Goal: Task Accomplishment & Management: Manage account settings

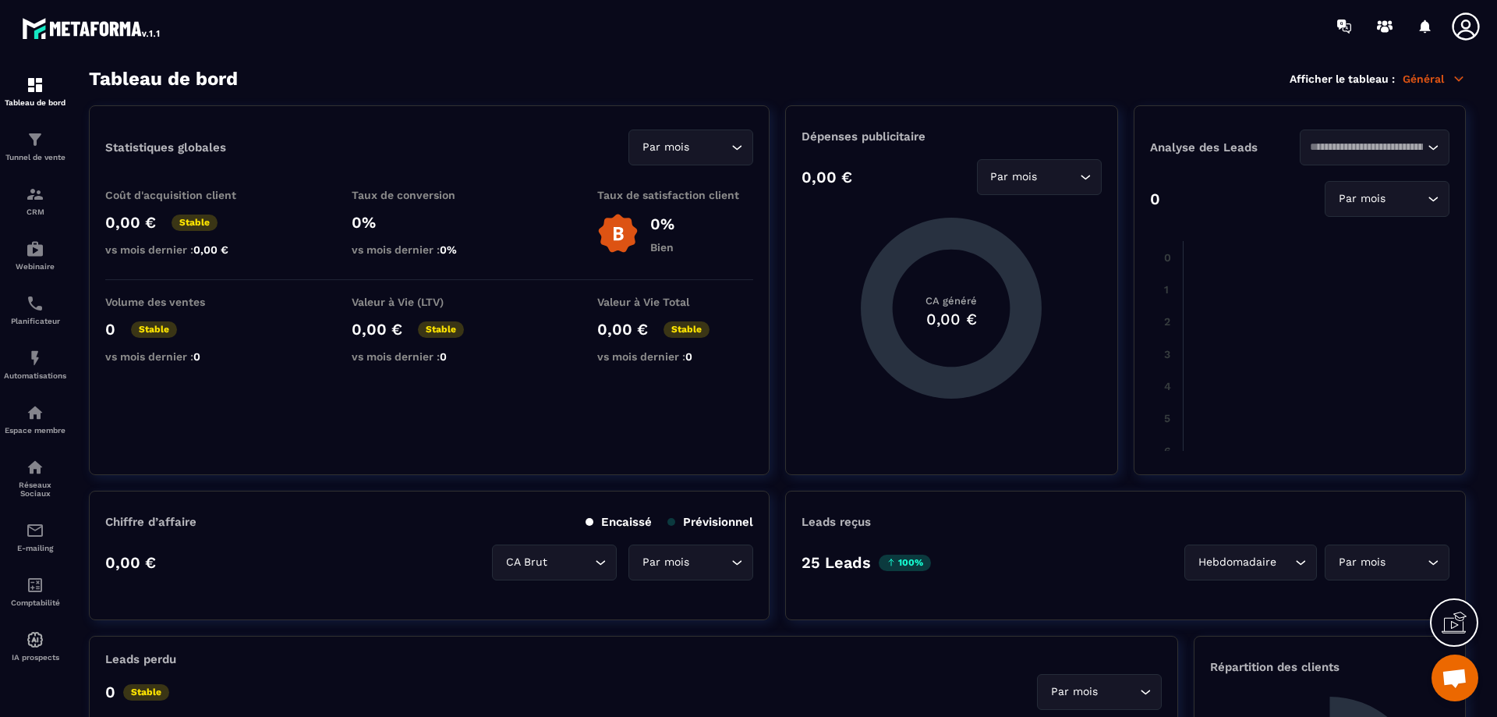
scroll to position [2410, 0]
click at [43, 541] on div "E-mailing" at bounding box center [35, 536] width 62 height 31
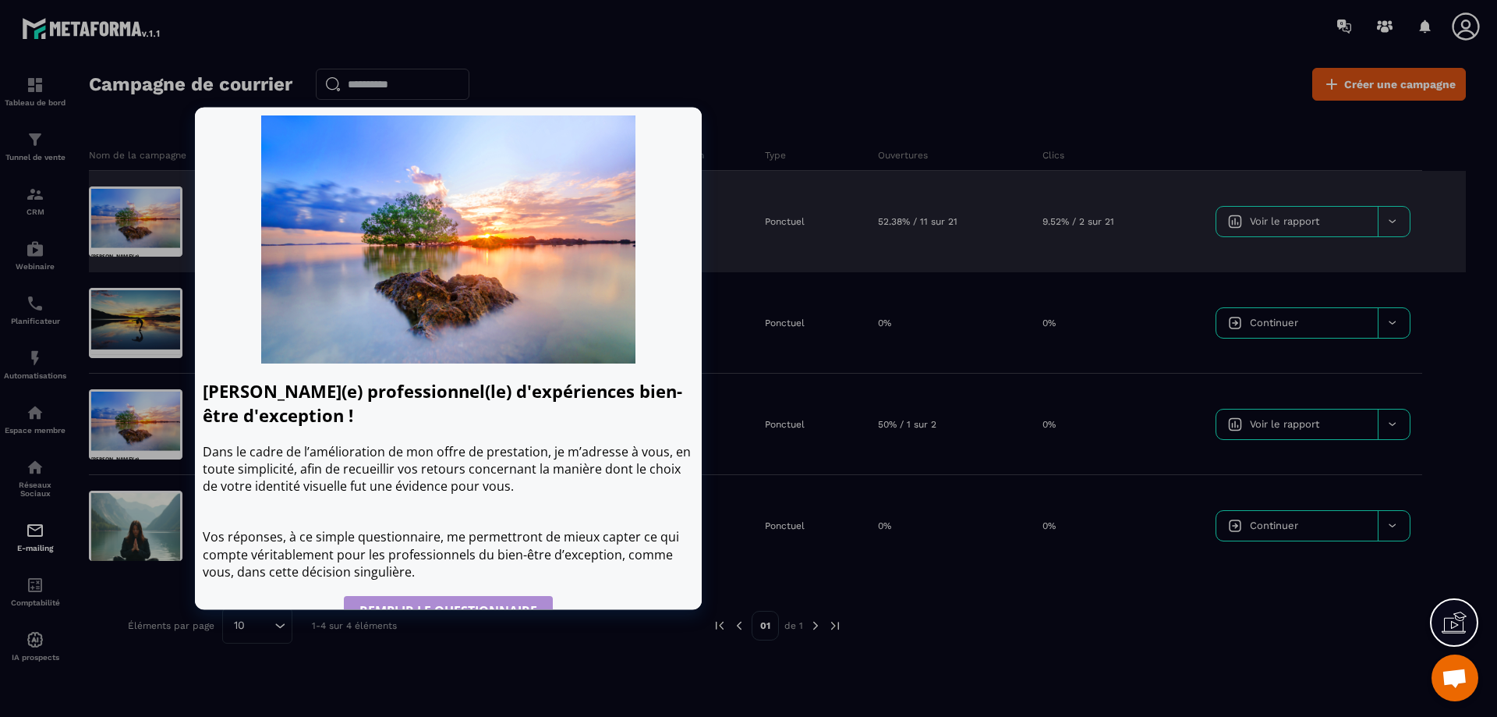
click at [144, 222] on div at bounding box center [136, 221] width 94 height 70
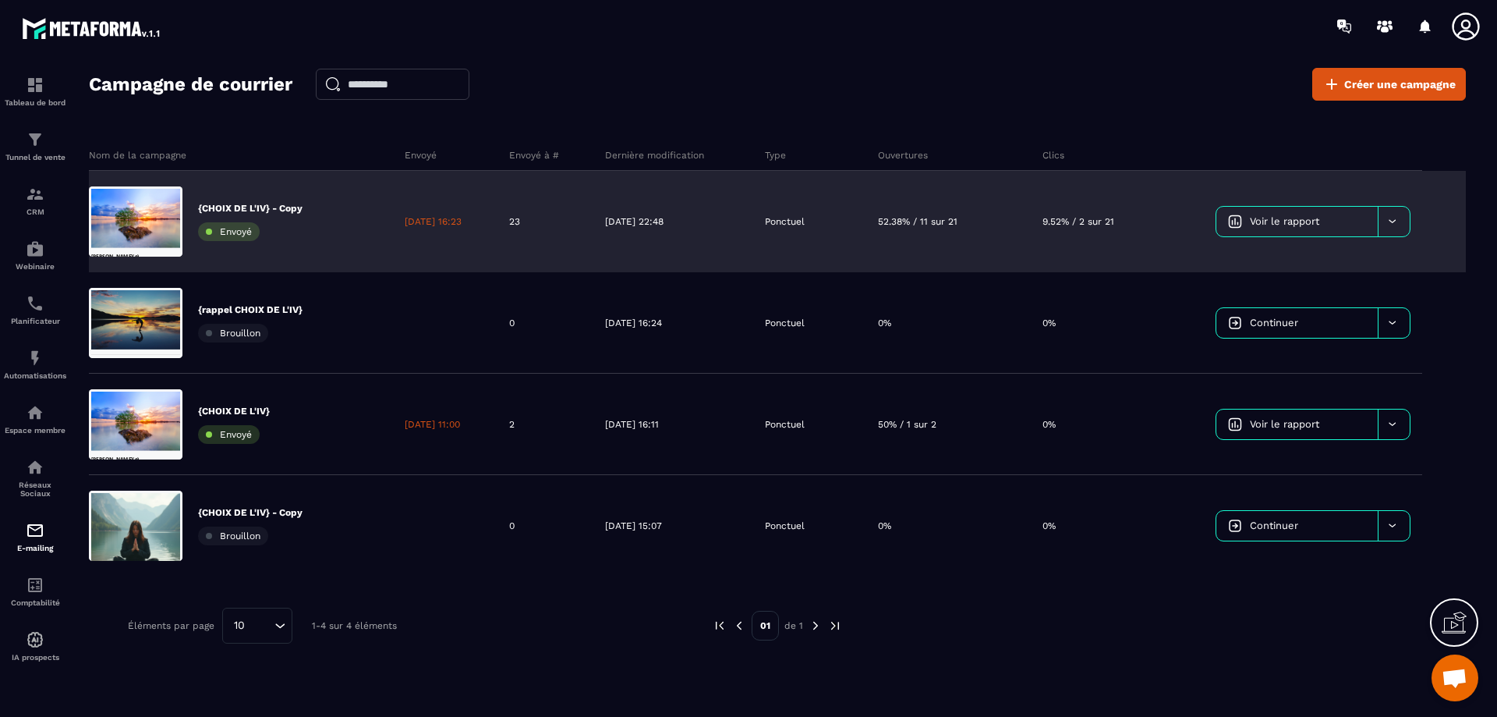
click at [1387, 222] on icon at bounding box center [1393, 221] width 12 height 12
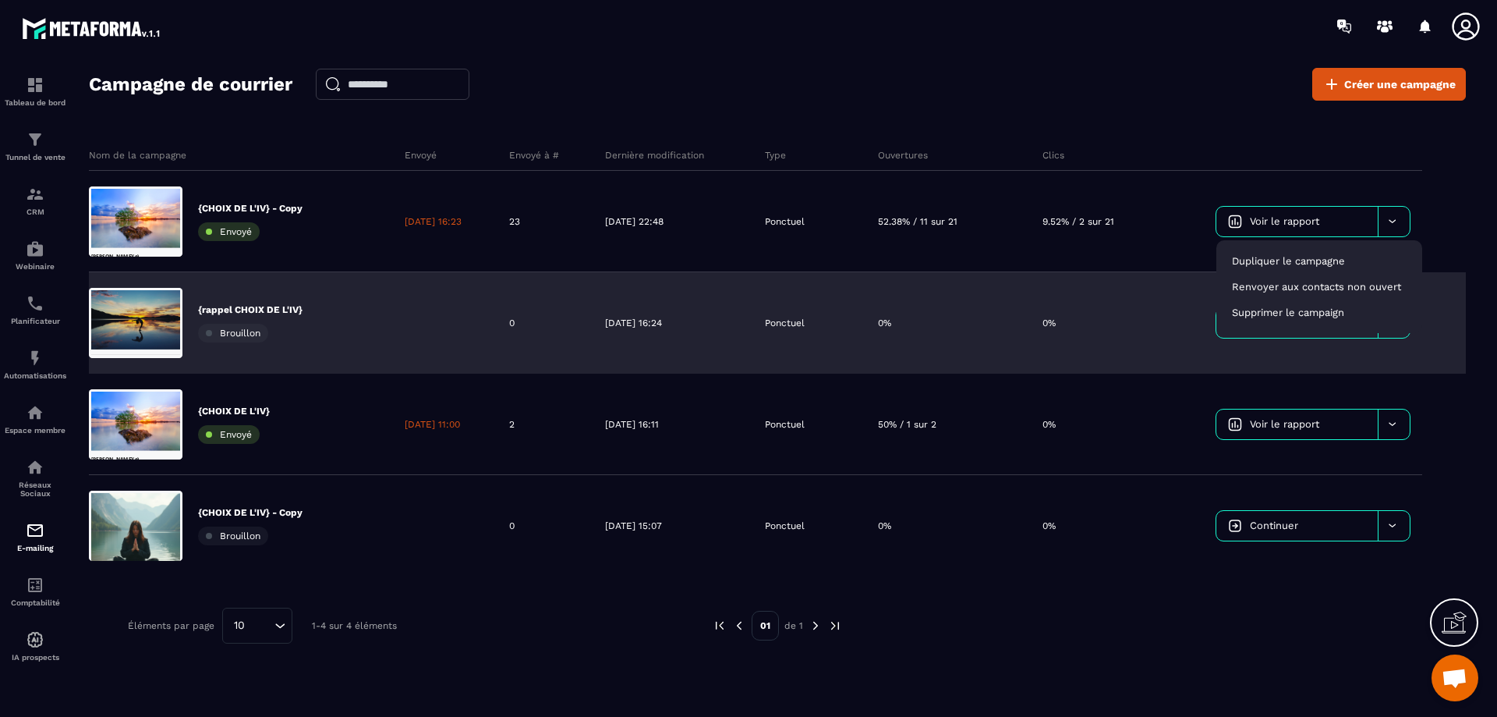
click at [1129, 345] on div "0%" at bounding box center [1108, 322] width 154 height 101
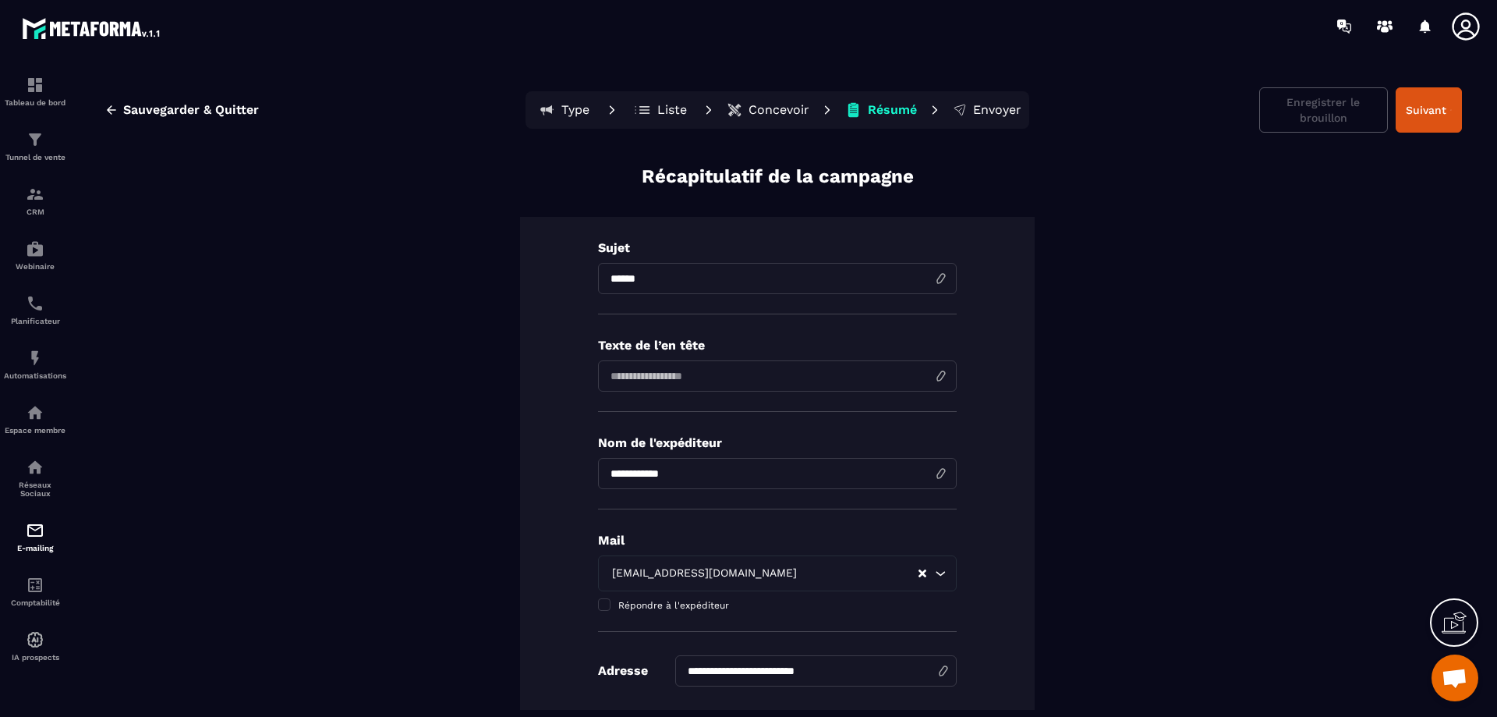
click at [757, 108] on p "Concevoir" at bounding box center [779, 110] width 61 height 16
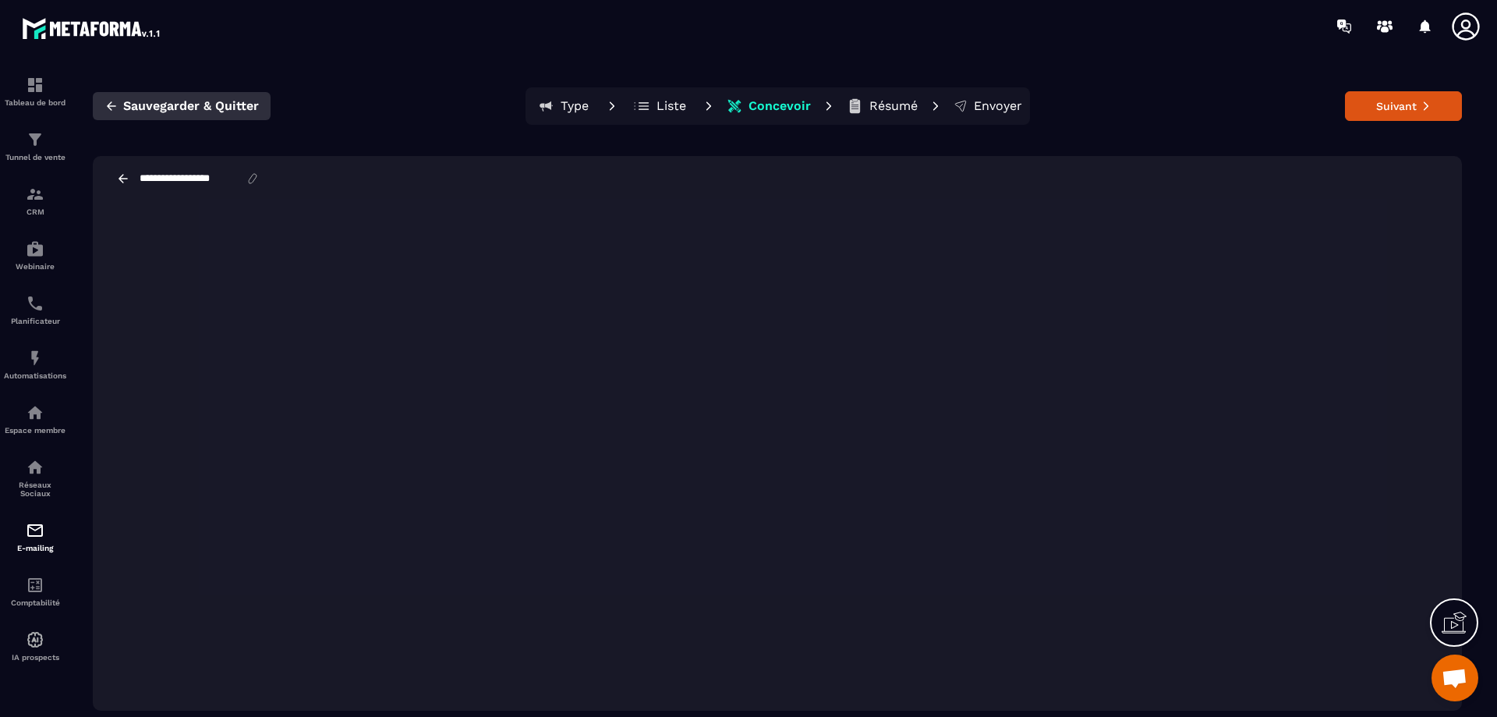
click at [109, 101] on icon "button" at bounding box center [112, 106] width 14 height 14
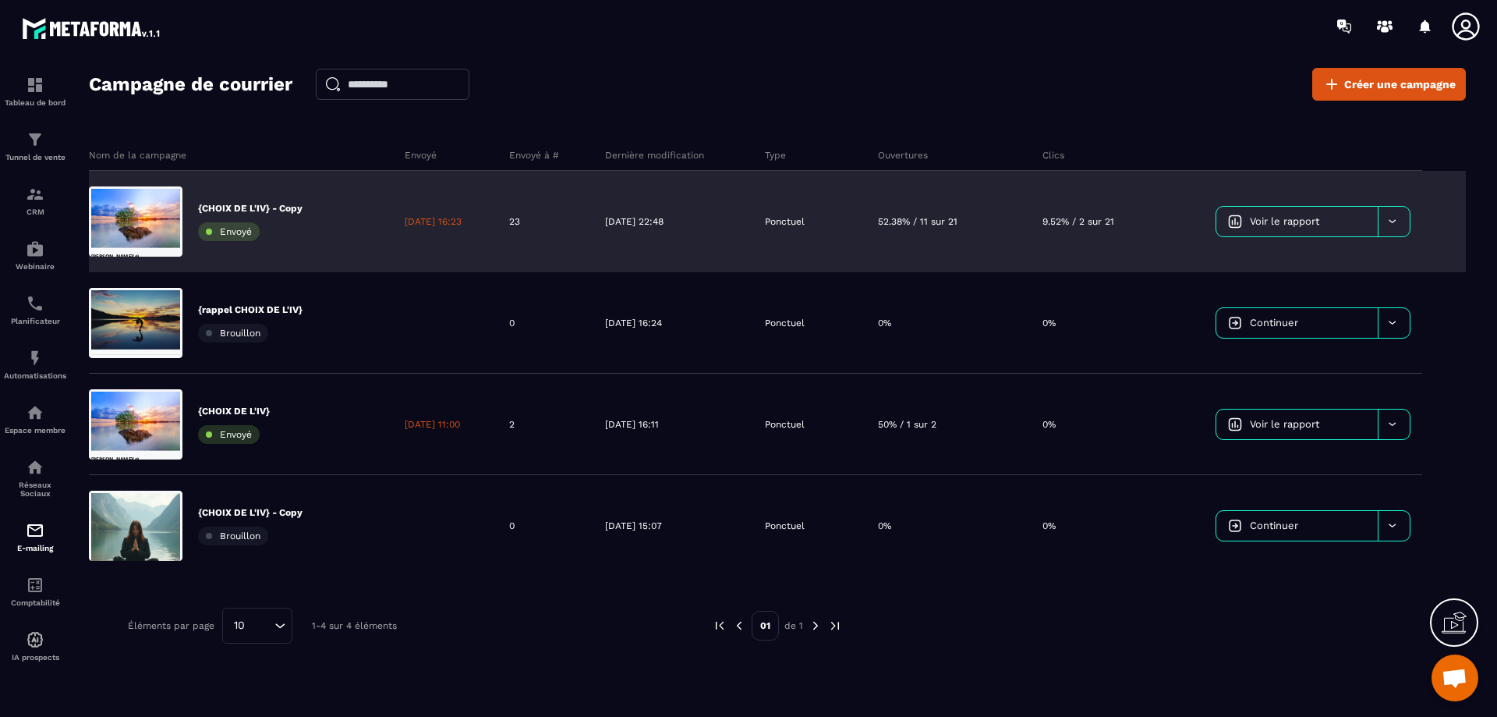
click at [1402, 220] on div at bounding box center [1394, 222] width 32 height 30
click at [1294, 260] on span "Dupliquer le campagne" at bounding box center [1288, 261] width 113 height 12
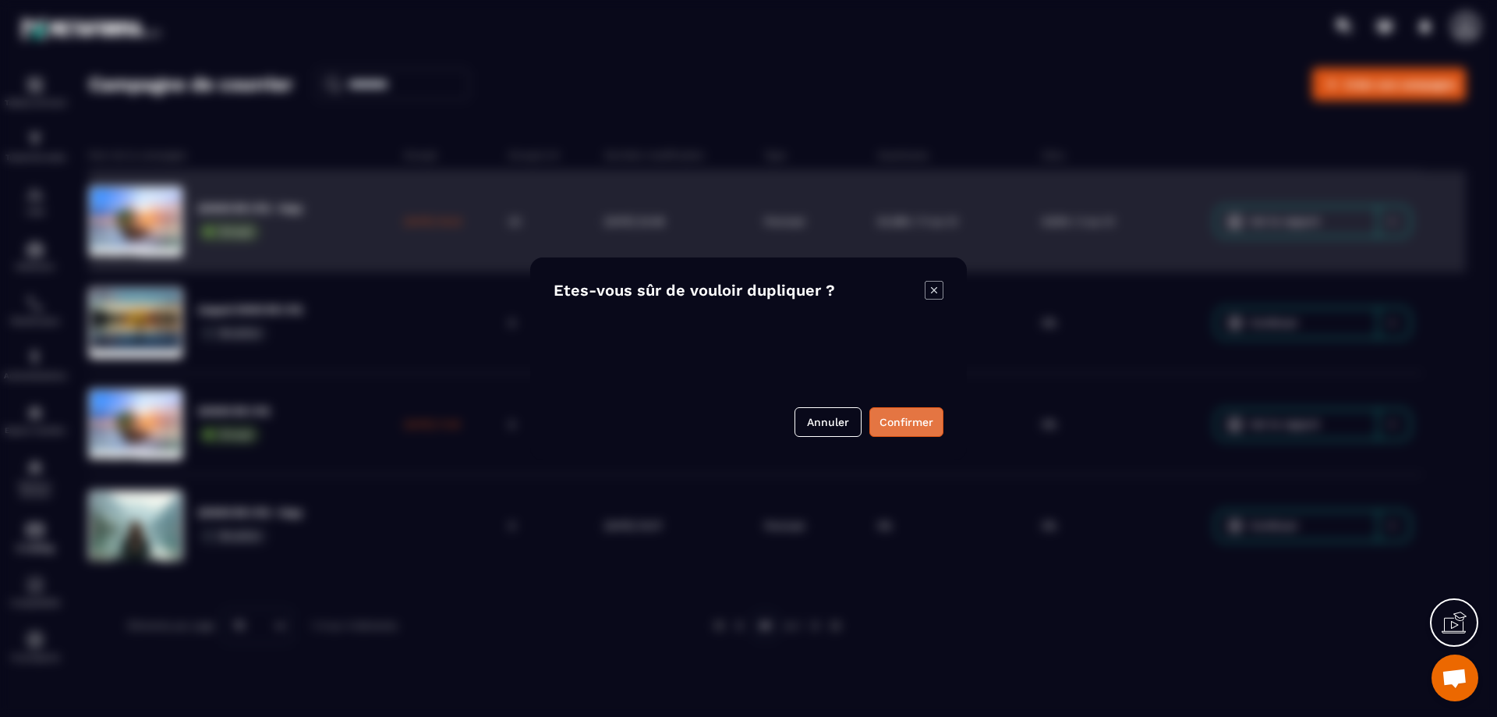
click at [907, 422] on button "Confirmer" at bounding box center [907, 422] width 74 height 30
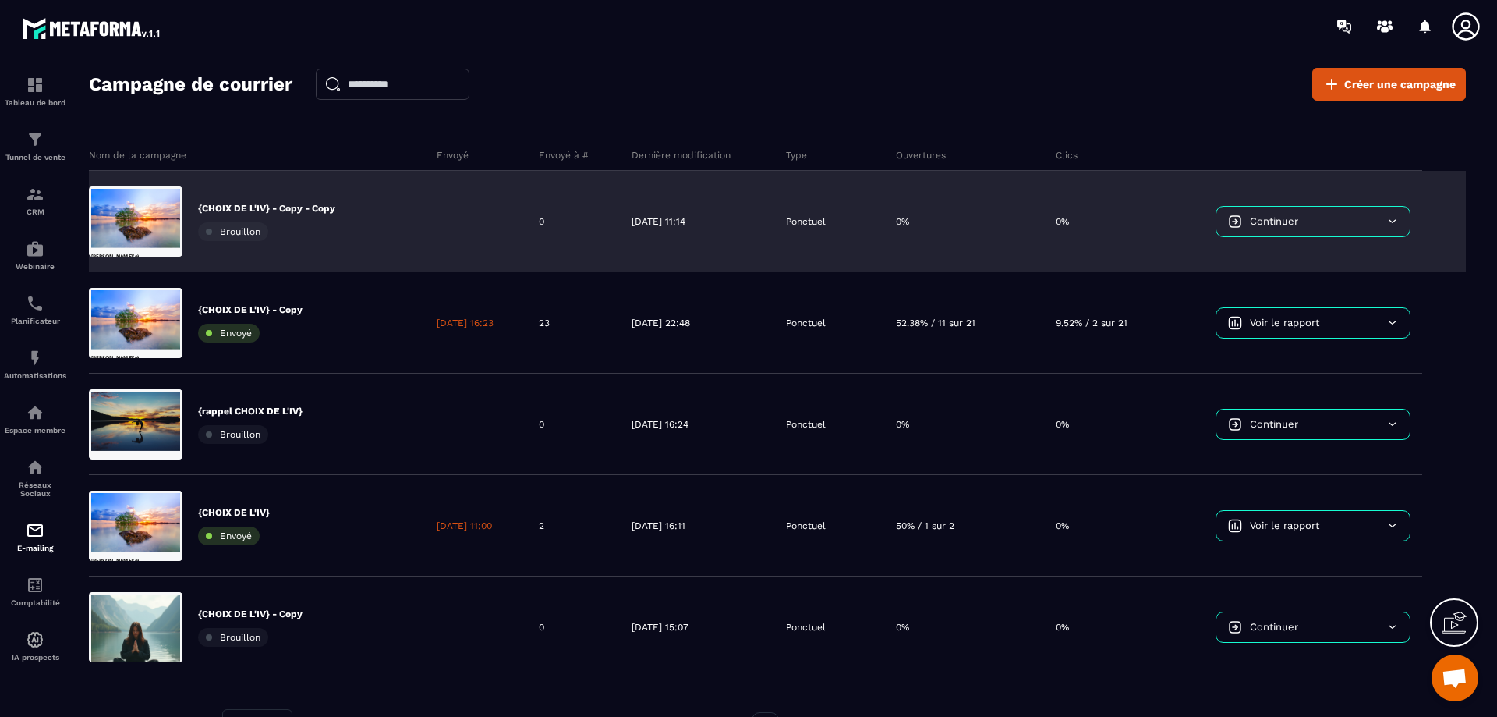
click at [1281, 231] on link "Continuer" at bounding box center [1297, 222] width 161 height 30
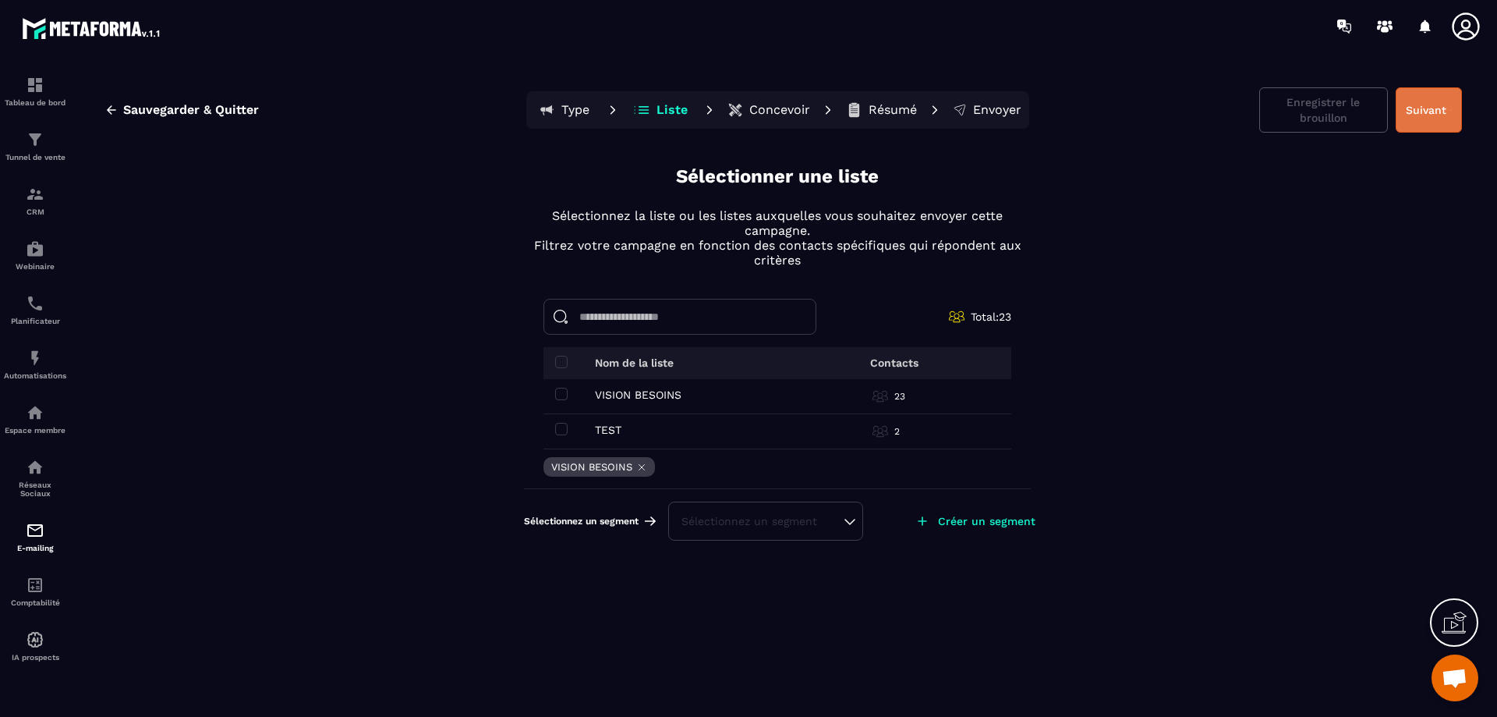
click at [1426, 113] on button "Suivant" at bounding box center [1429, 109] width 66 height 45
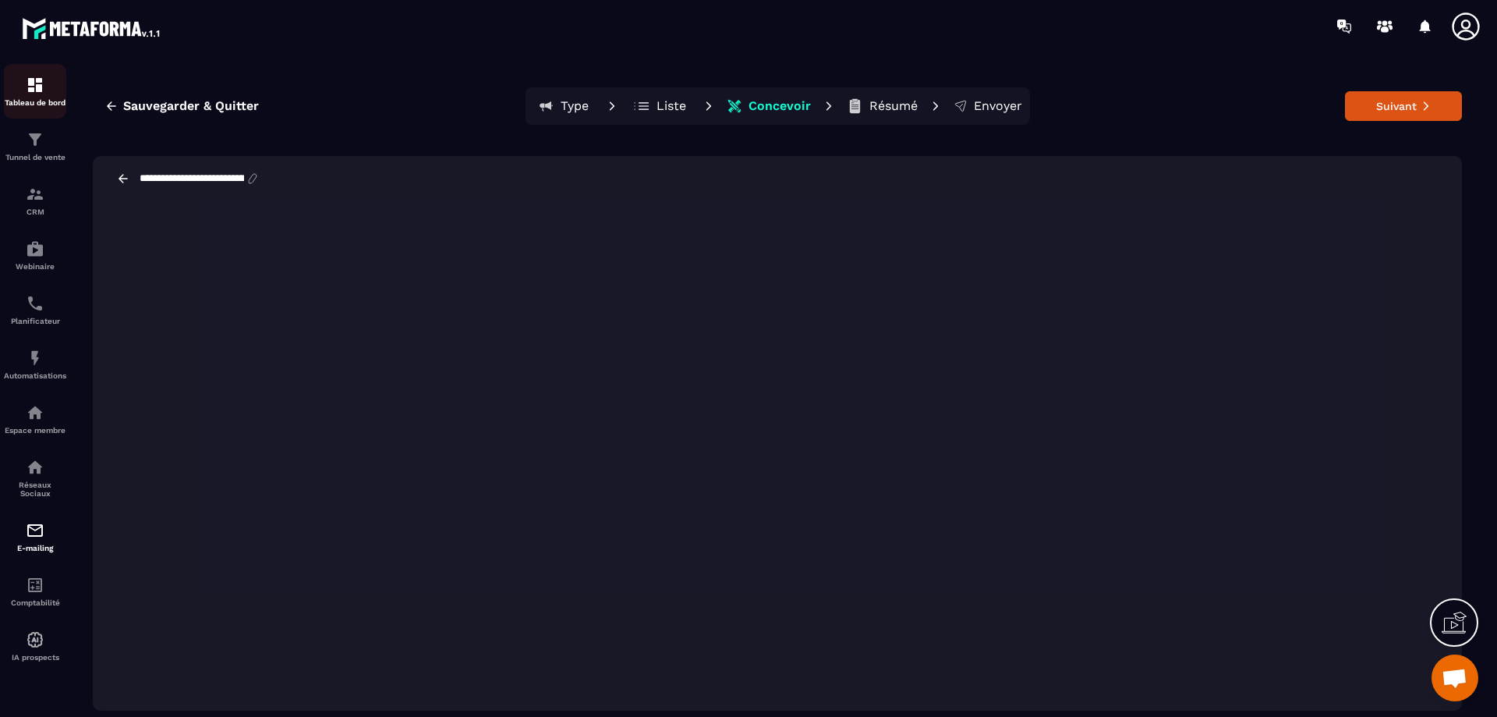
click at [29, 93] on img at bounding box center [35, 85] width 19 height 19
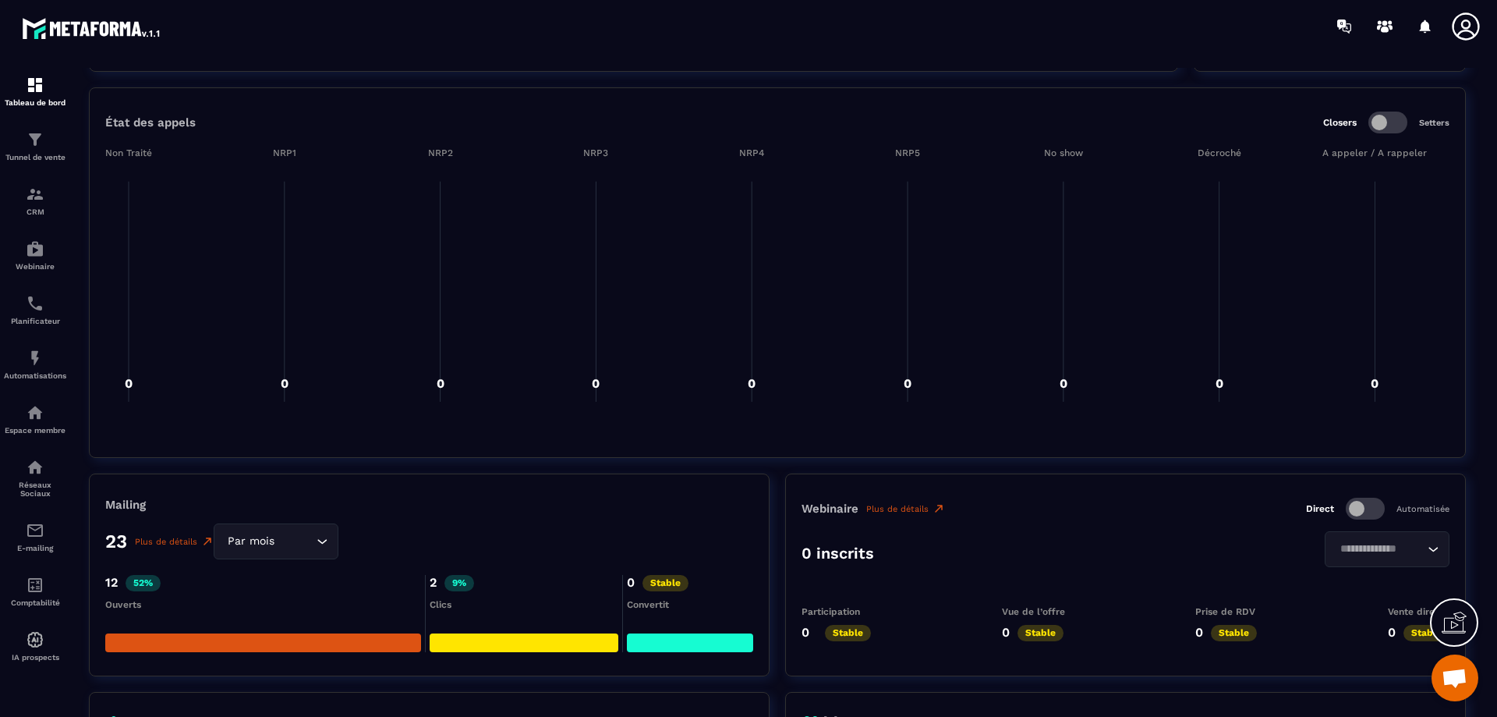
scroll to position [954, 0]
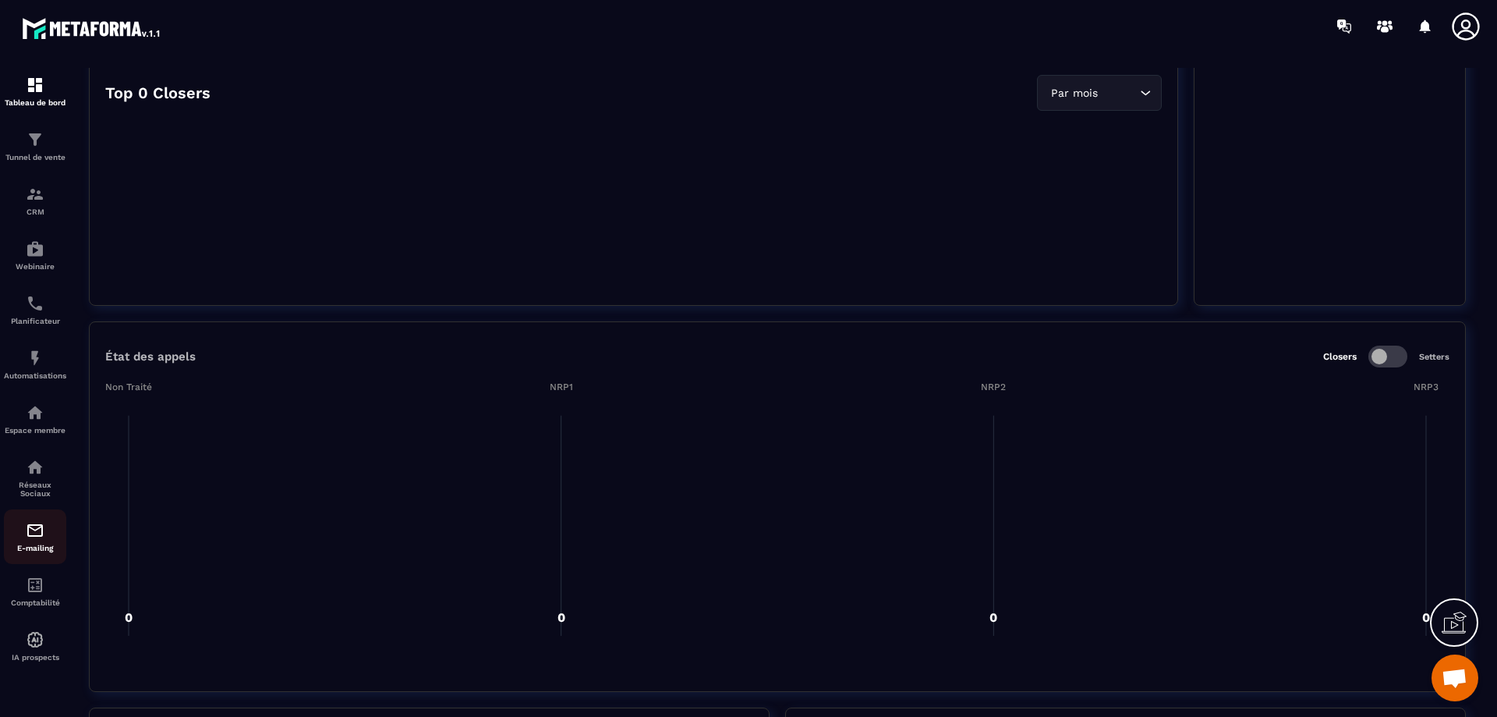
click at [24, 541] on div "E-mailing" at bounding box center [35, 536] width 62 height 31
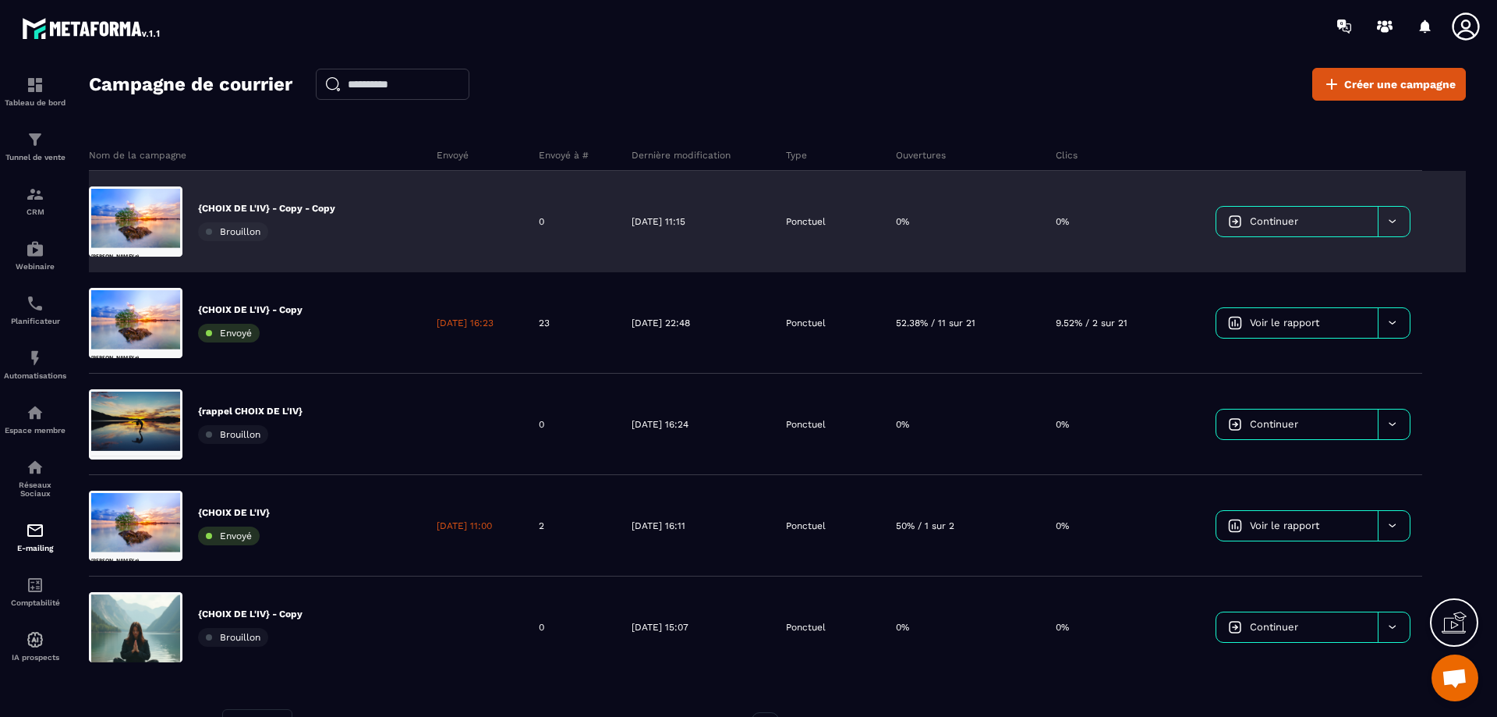
click at [1286, 234] on div "Continuer" at bounding box center [1308, 221] width 229 height 101
click at [1288, 230] on link "Continuer" at bounding box center [1297, 222] width 161 height 30
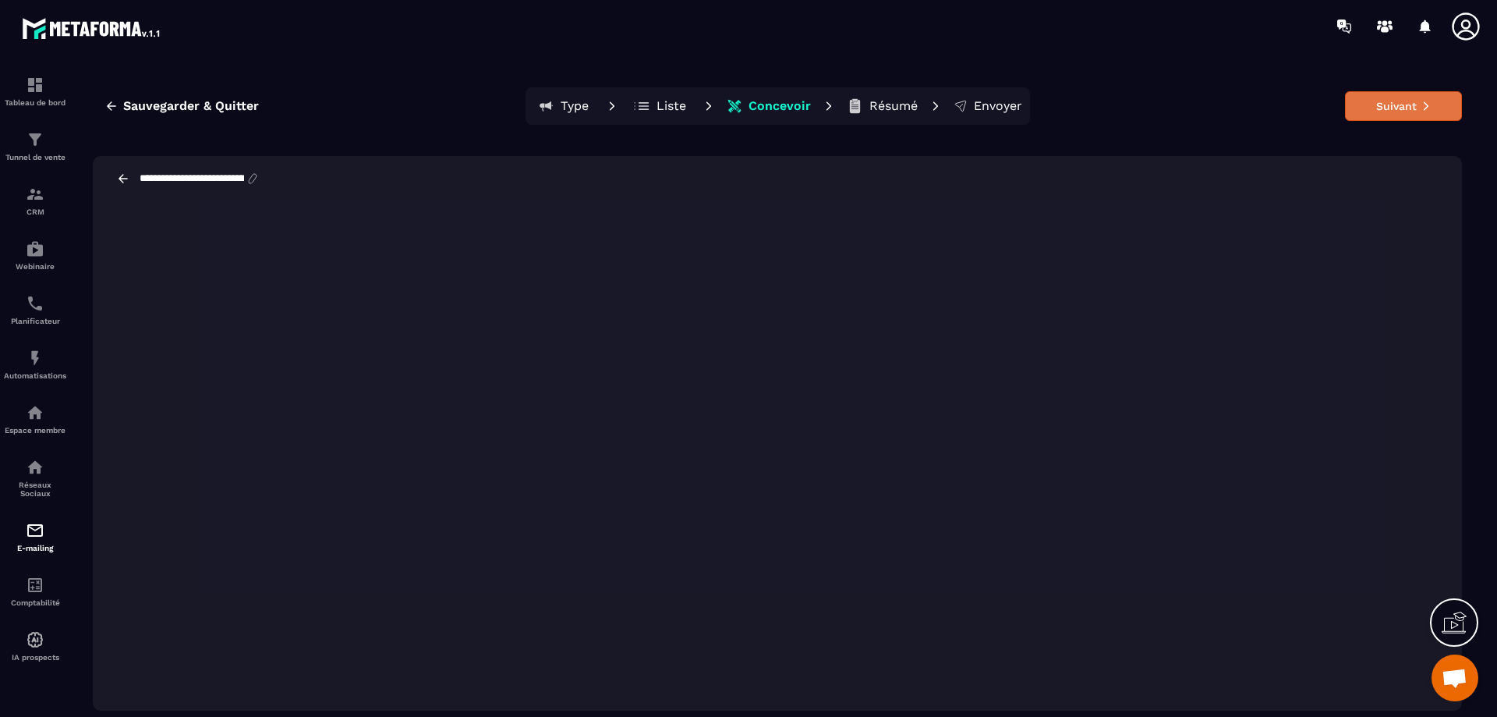
click at [1397, 108] on button "Suivant" at bounding box center [1403, 106] width 117 height 30
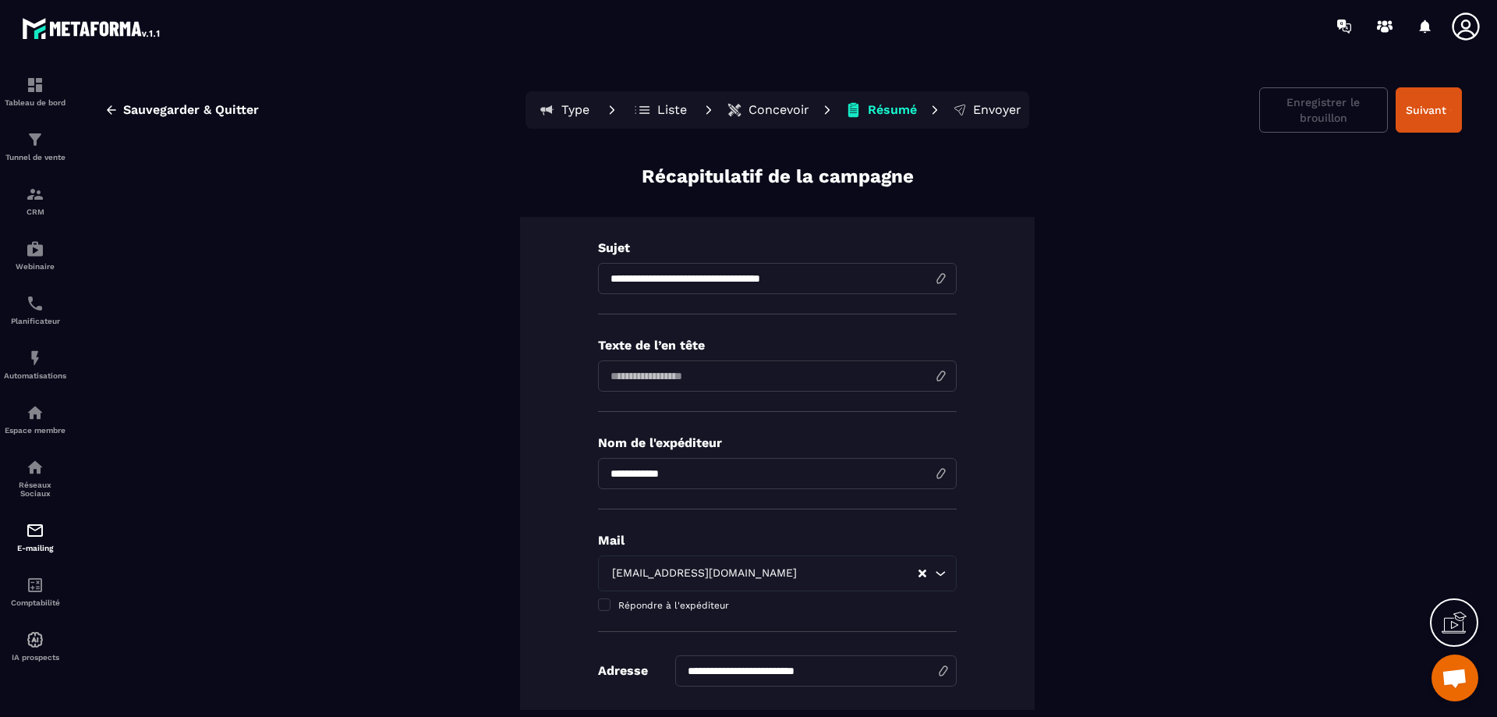
drag, startPoint x: 851, startPoint y: 285, endPoint x: 603, endPoint y: 279, distance: 248.1
click at [603, 279] on input "**********" at bounding box center [777, 278] width 359 height 31
type input "**********"
click at [768, 110] on p "Concevoir" at bounding box center [779, 110] width 61 height 16
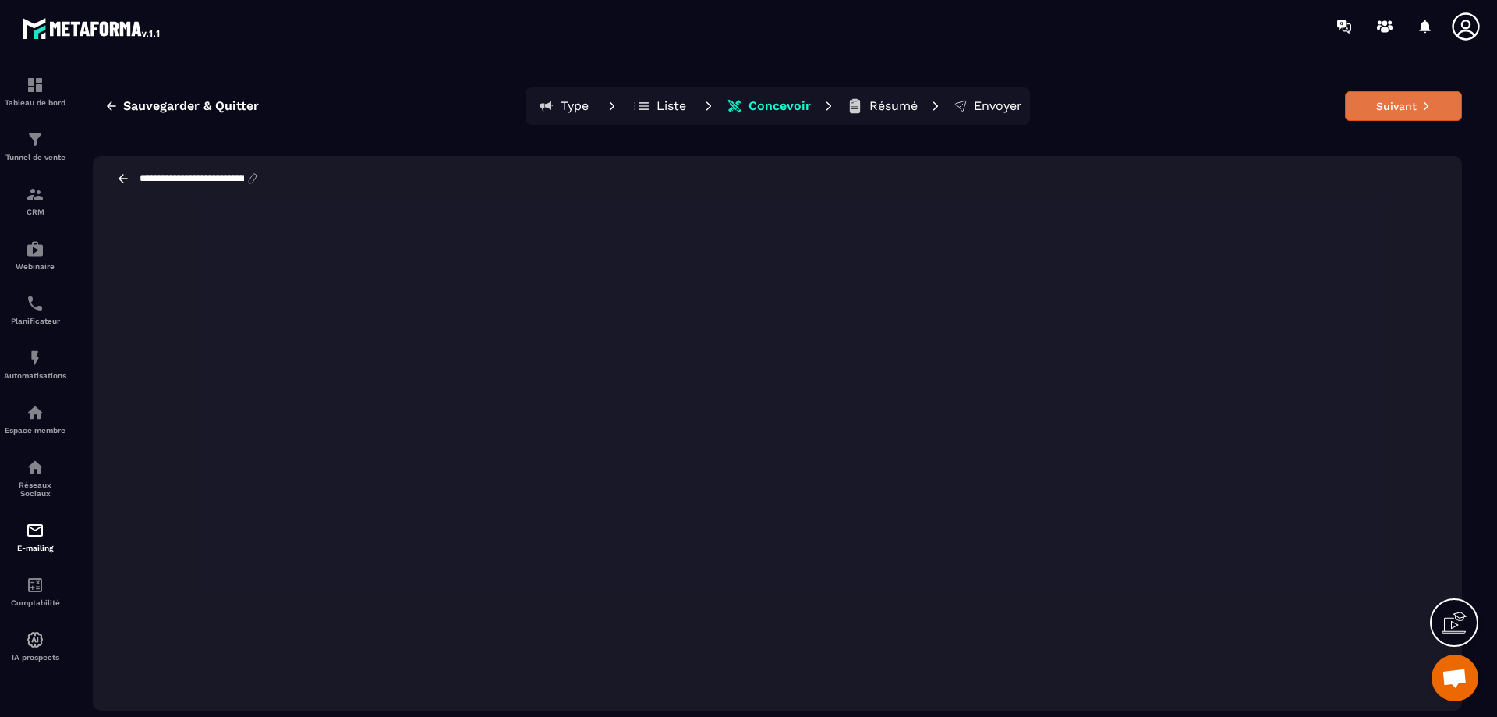
click at [1384, 107] on button "Suivant" at bounding box center [1403, 106] width 117 height 30
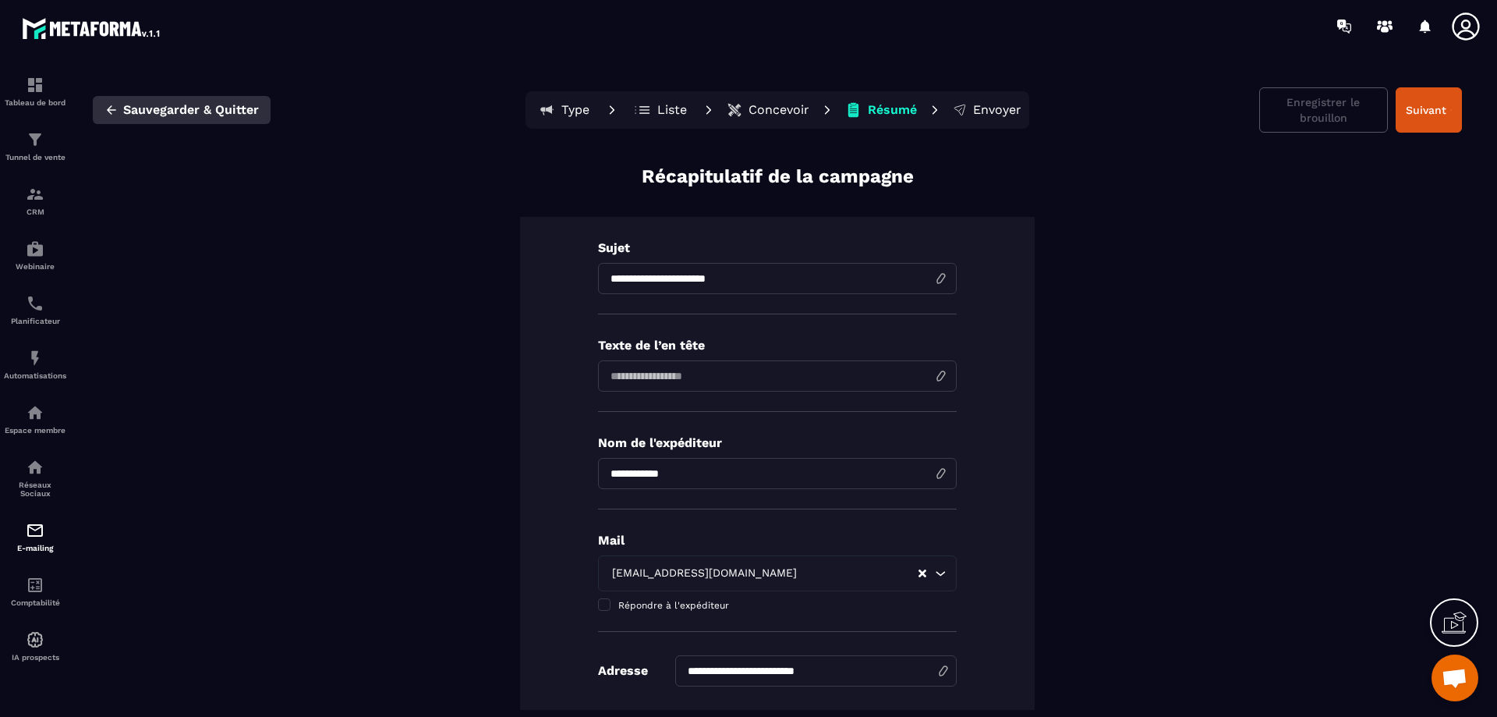
click at [203, 116] on span "Sauvegarder & Quitter" at bounding box center [191, 110] width 136 height 16
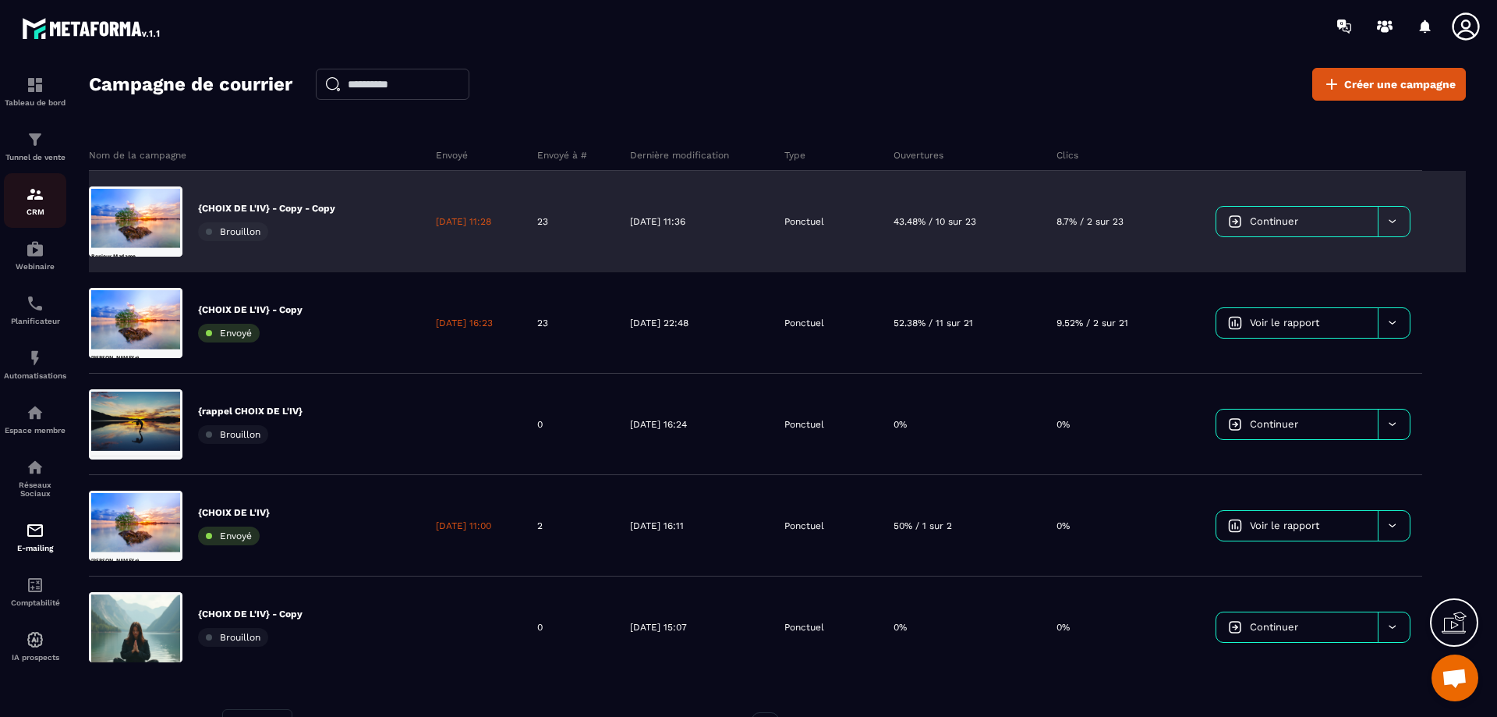
click at [37, 211] on p "CRM" at bounding box center [35, 211] width 62 height 9
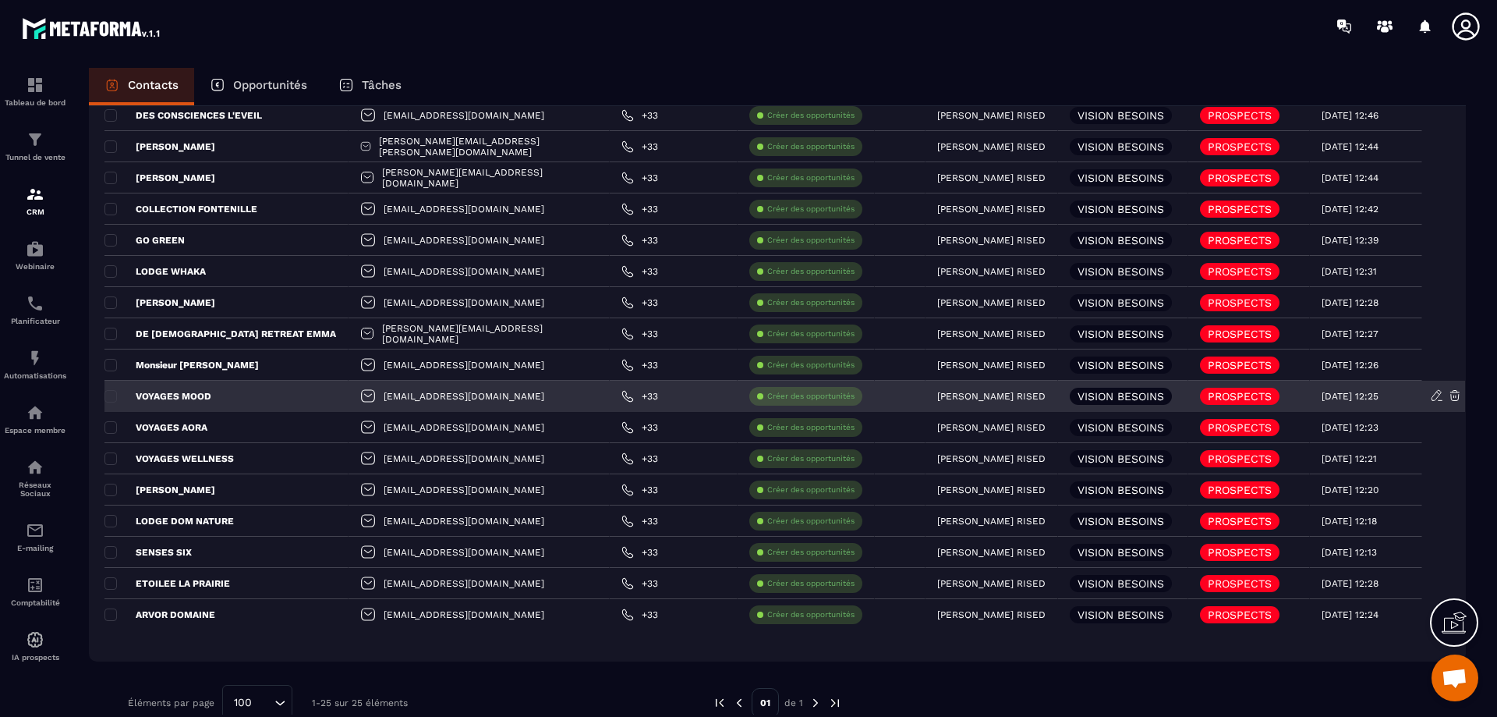
scroll to position [420, 0]
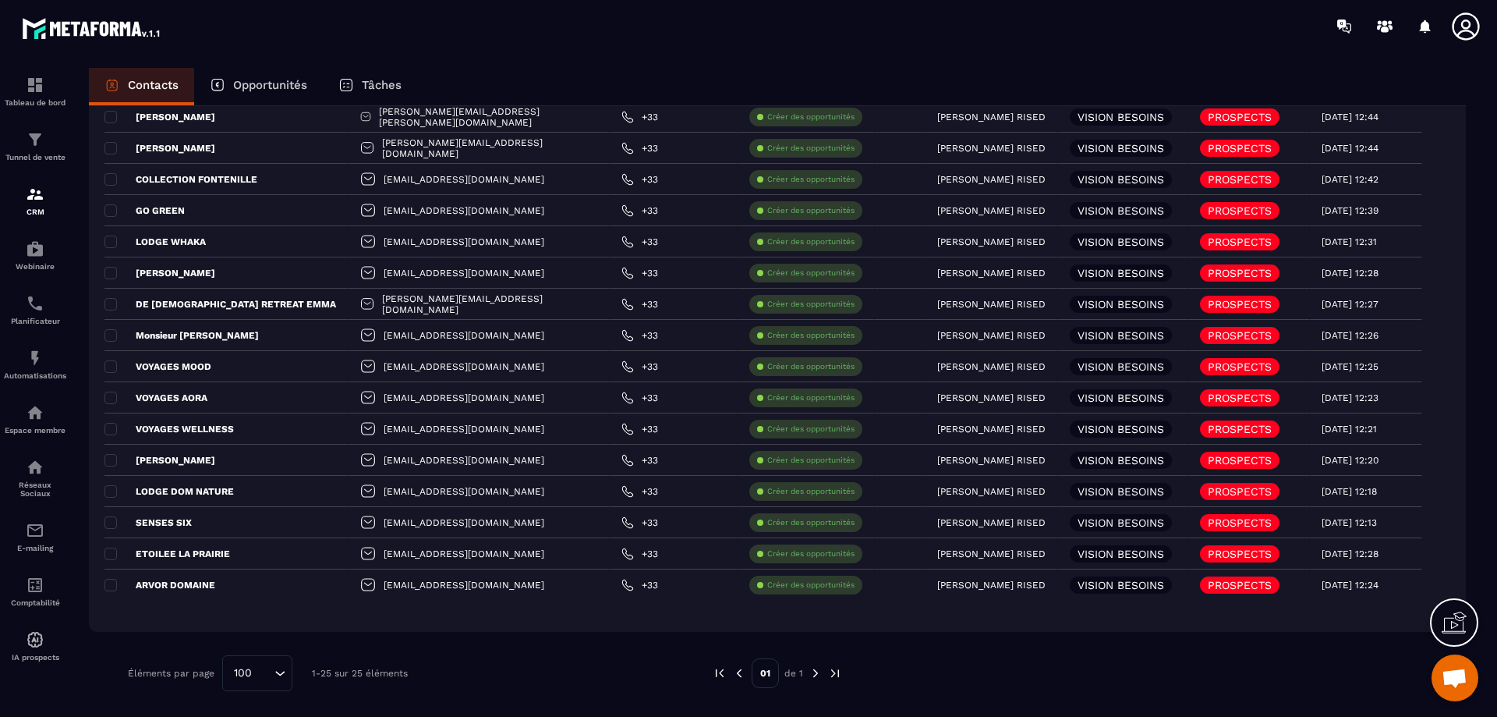
click at [814, 675] on img at bounding box center [816, 673] width 14 height 14
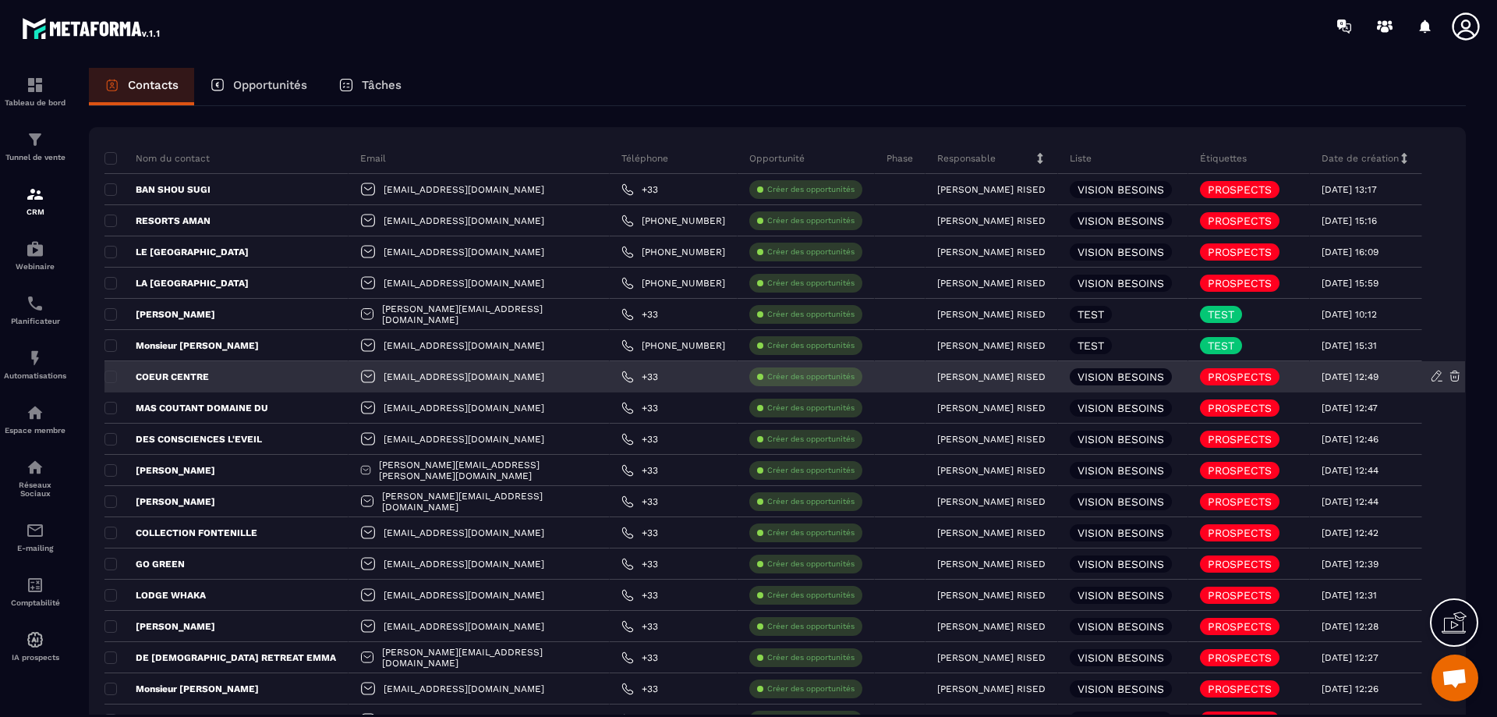
scroll to position [0, 0]
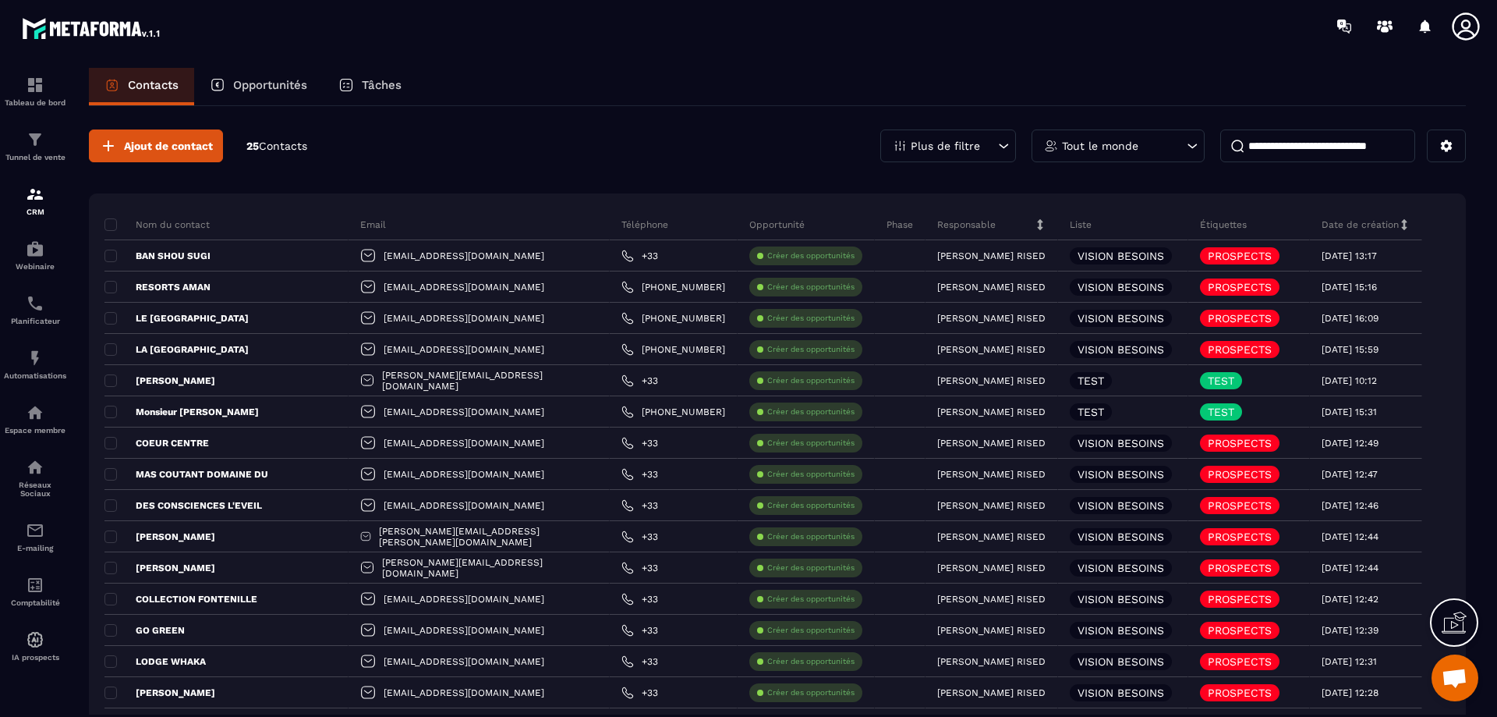
click at [1471, 25] on icon at bounding box center [1465, 25] width 27 height 27
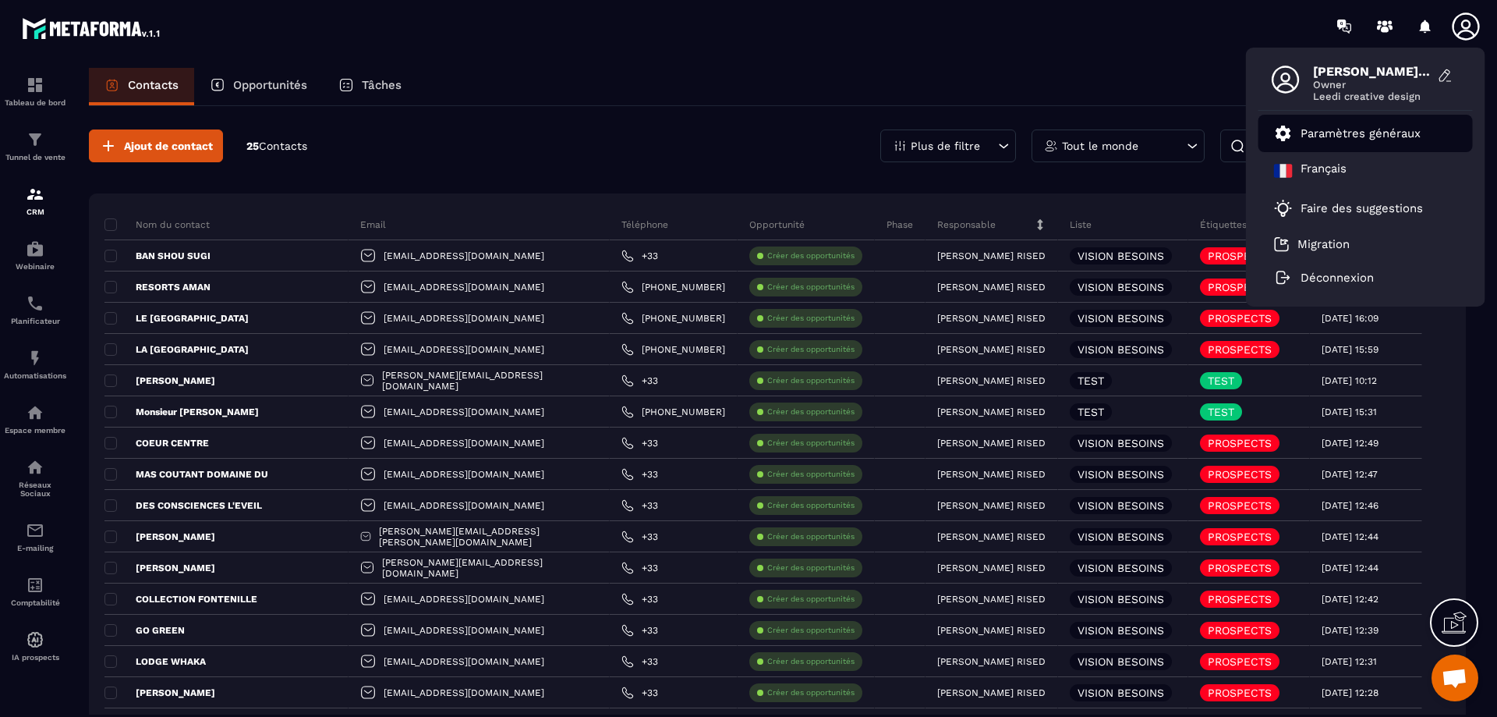
click at [1398, 134] on p "Paramètres généraux" at bounding box center [1361, 133] width 120 height 14
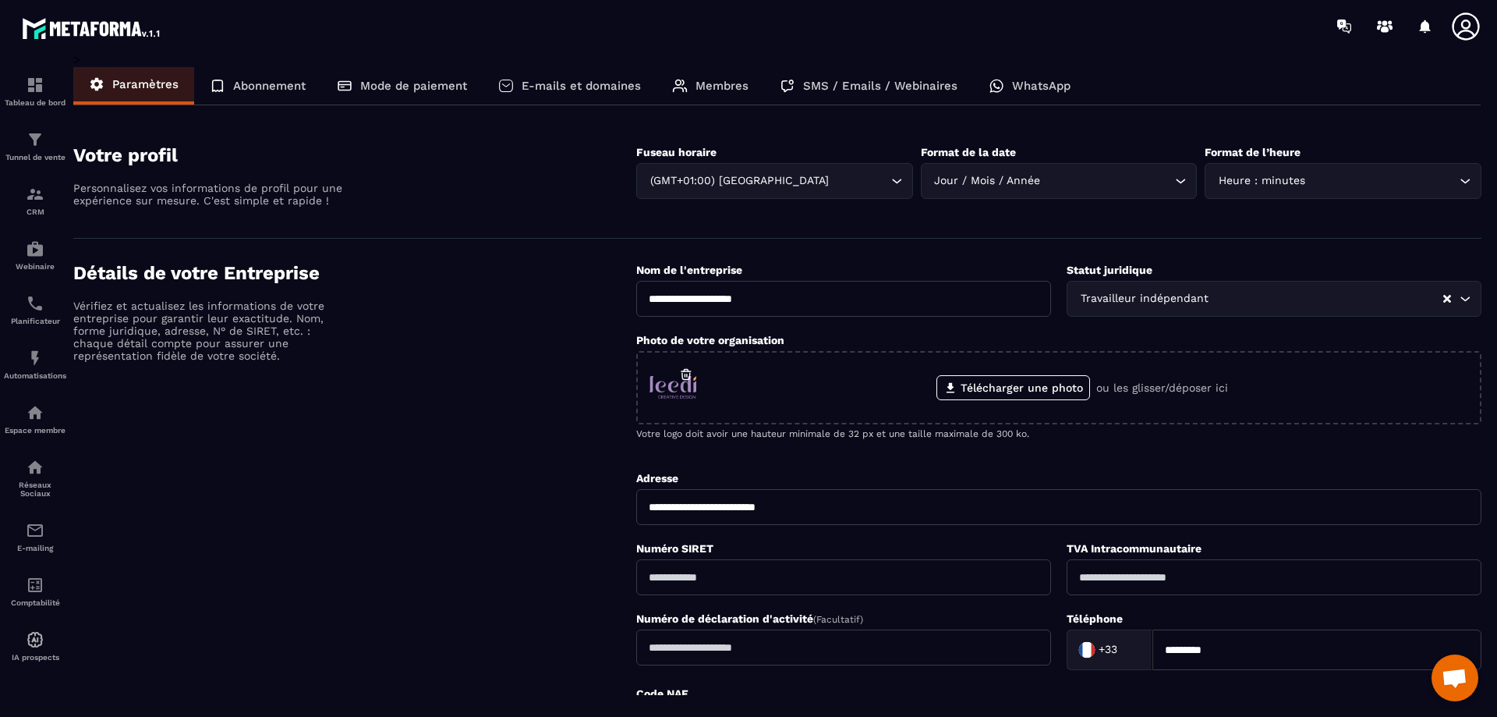
click at [845, 87] on p "SMS / Emails / Webinaires" at bounding box center [880, 86] width 154 height 14
